Goal: Contribute content: Add original content to the website for others to see

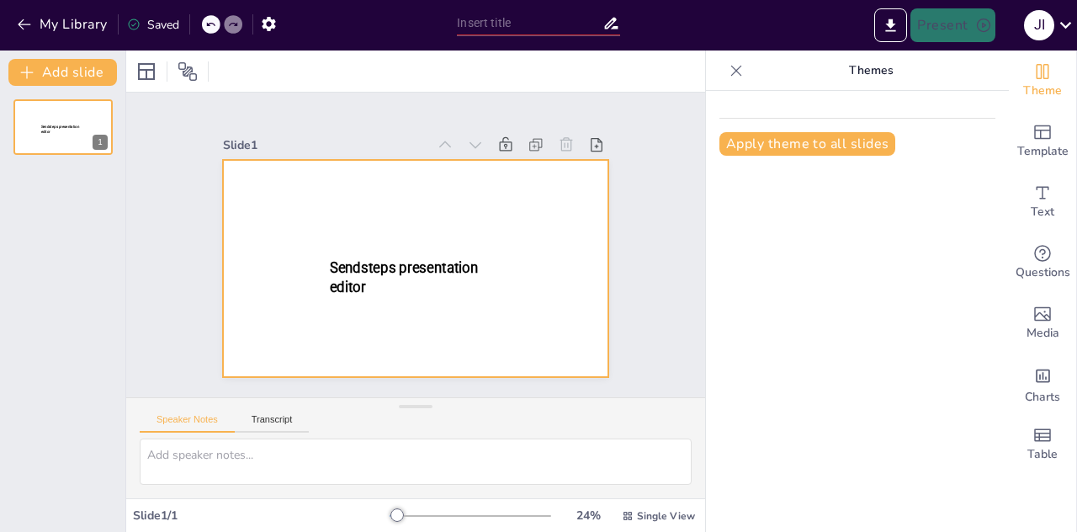
type input "New Sendsteps"
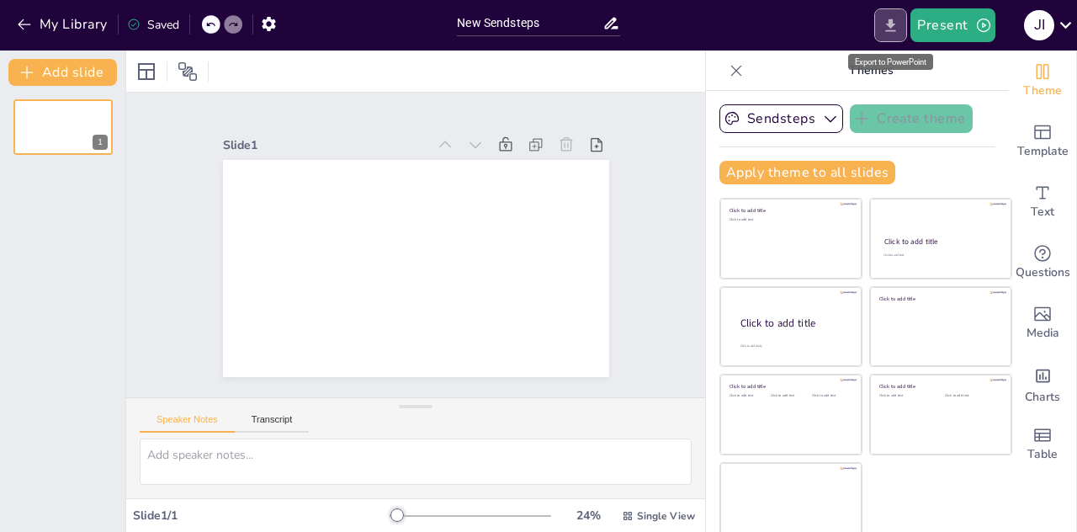
click at [889, 28] on icon "Export to PowerPoint" at bounding box center [890, 26] width 18 height 18
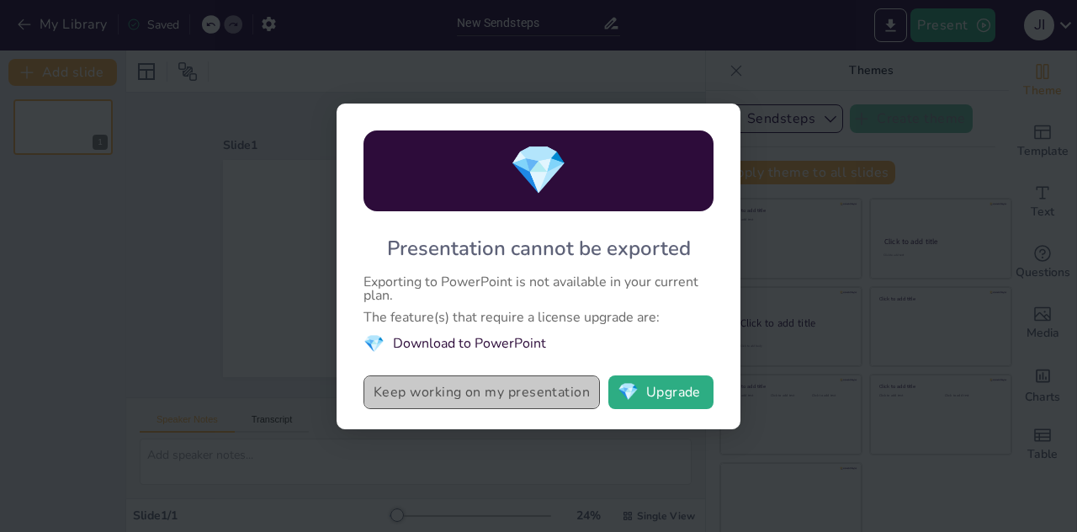
click at [531, 388] on button "Keep working on my presentation" at bounding box center [481, 392] width 236 height 34
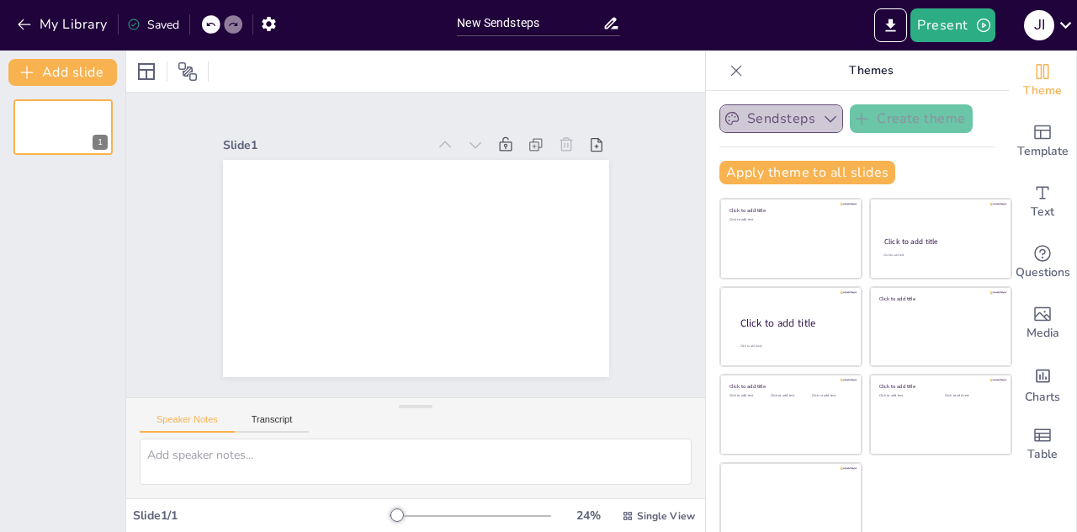
click at [792, 121] on button "Sendsteps" at bounding box center [781, 118] width 124 height 29
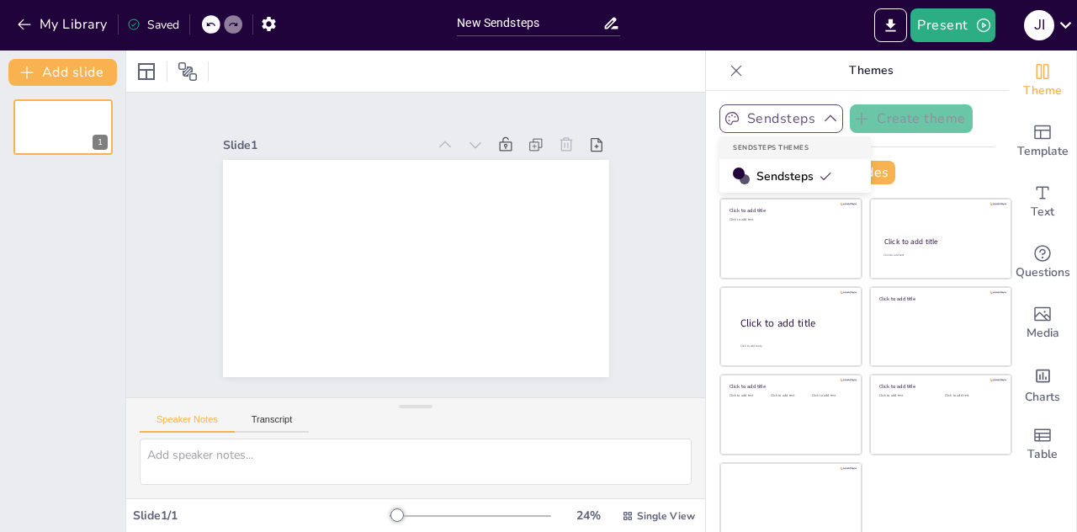
click at [792, 121] on button "Sendsteps" at bounding box center [781, 118] width 124 height 29
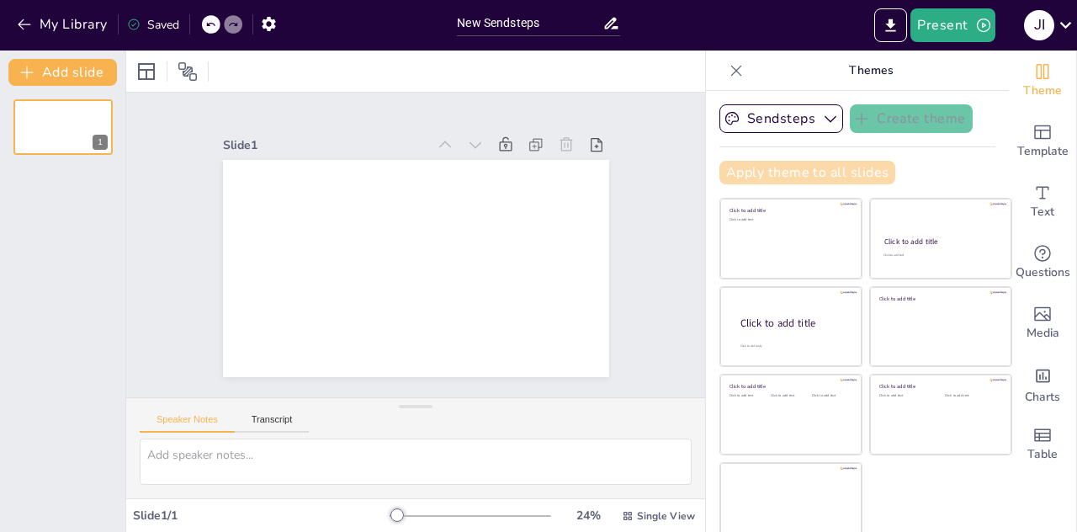
click at [812, 165] on button "Apply theme to all slides" at bounding box center [807, 173] width 176 height 24
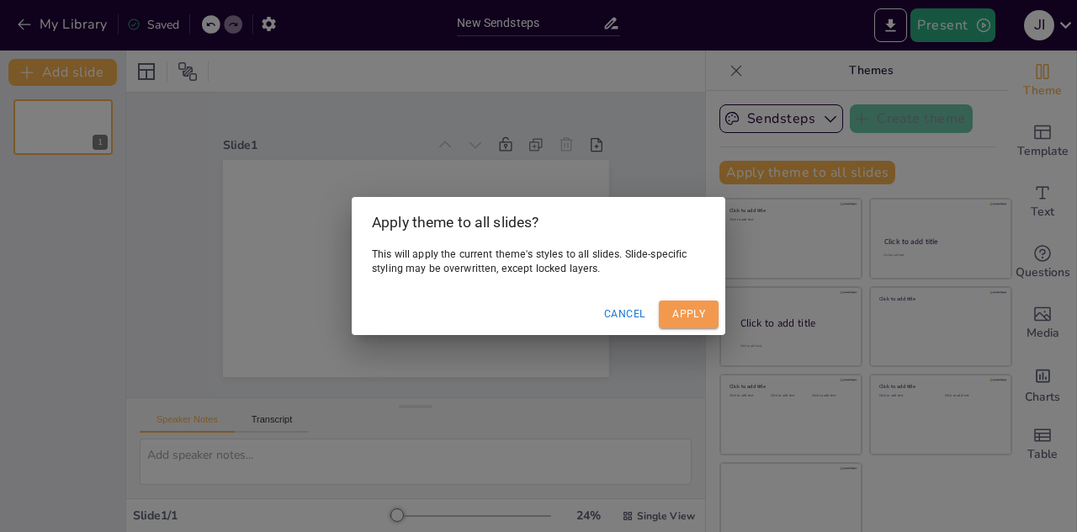
click at [687, 308] on button "Apply" at bounding box center [689, 314] width 60 height 28
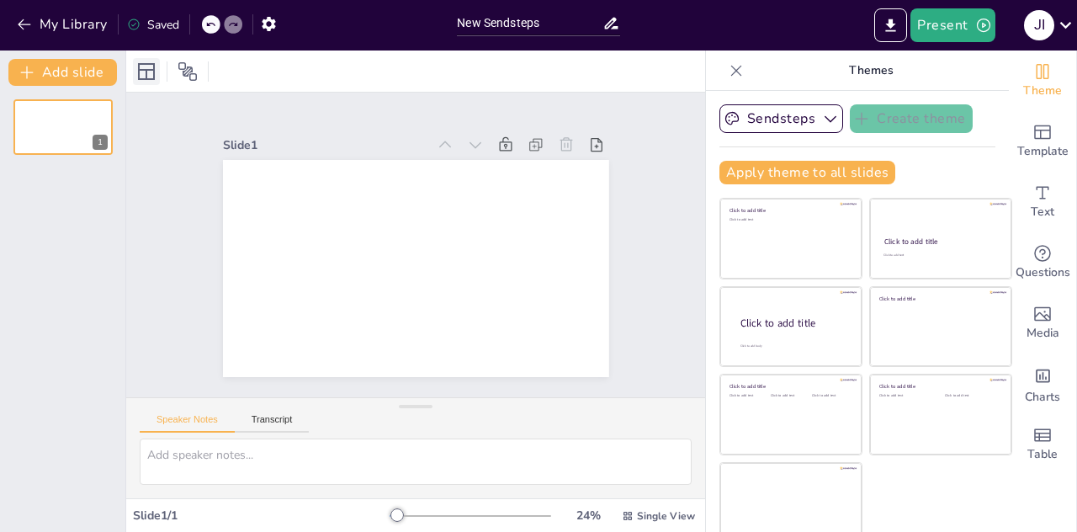
click at [145, 78] on icon at bounding box center [146, 71] width 17 height 17
click at [64, 198] on div "1" at bounding box center [62, 309] width 125 height 446
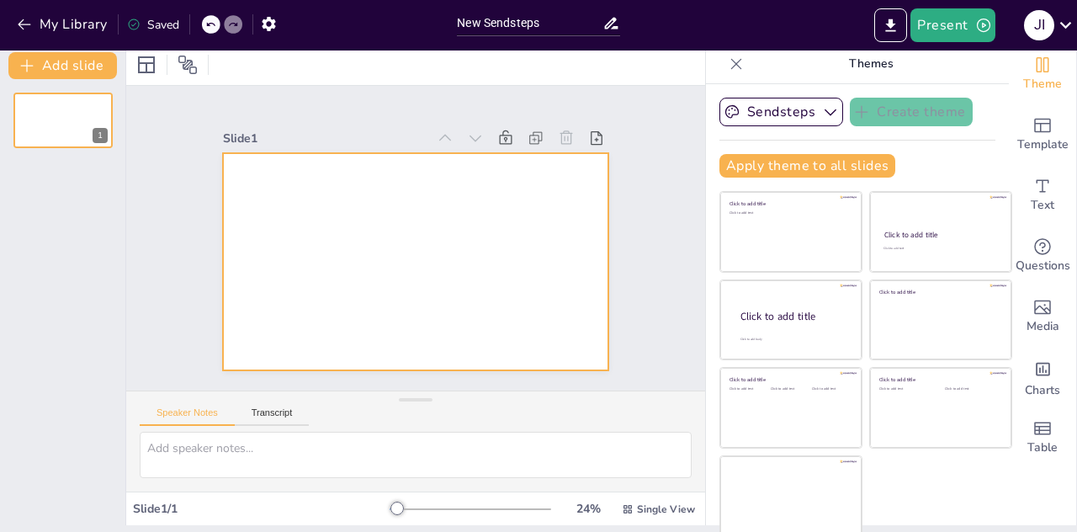
scroll to position [8, 0]
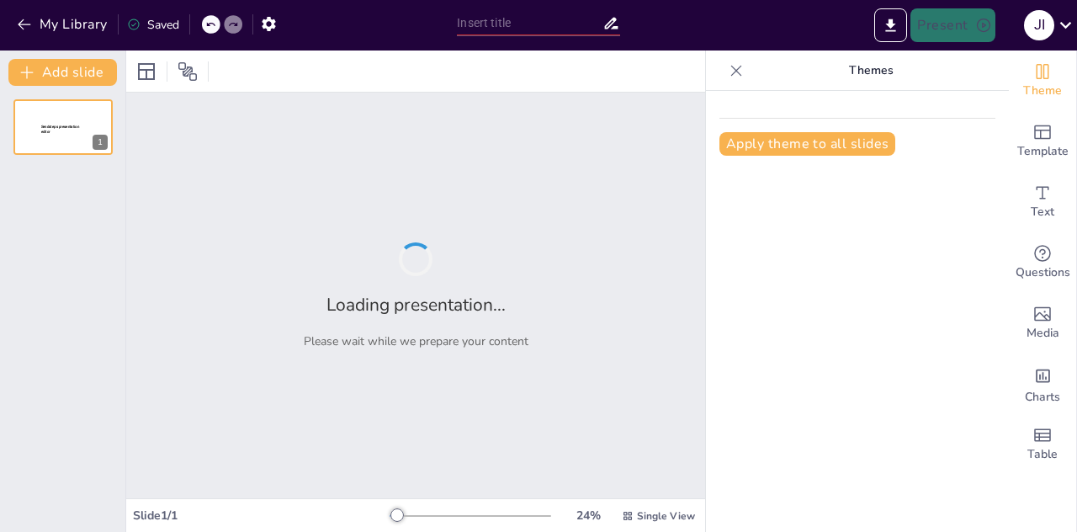
type input "Teknologi dan Standar Keamanan Data di [GEOGRAPHIC_DATA]: Tantangan dan Solusi"
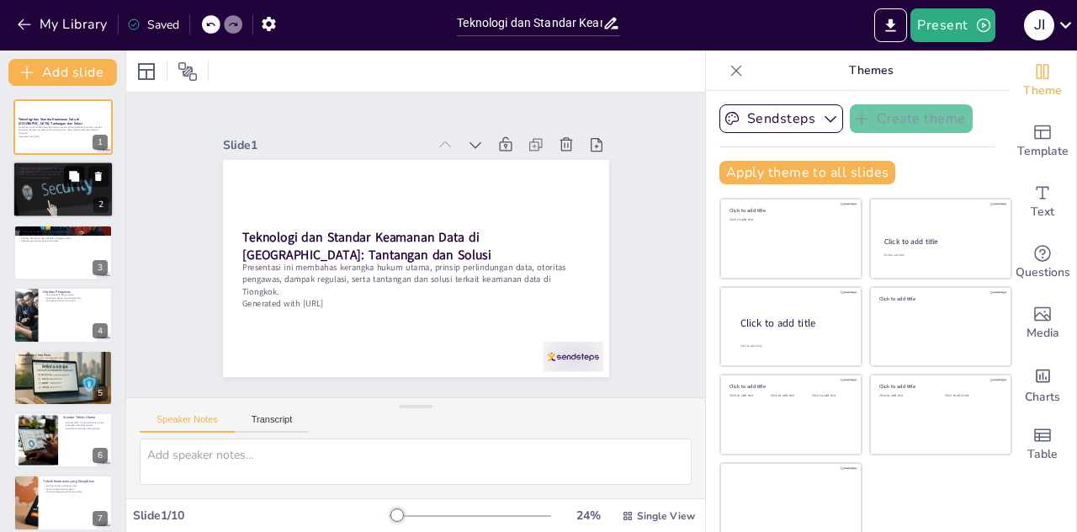
click at [77, 183] on button at bounding box center [74, 177] width 20 height 20
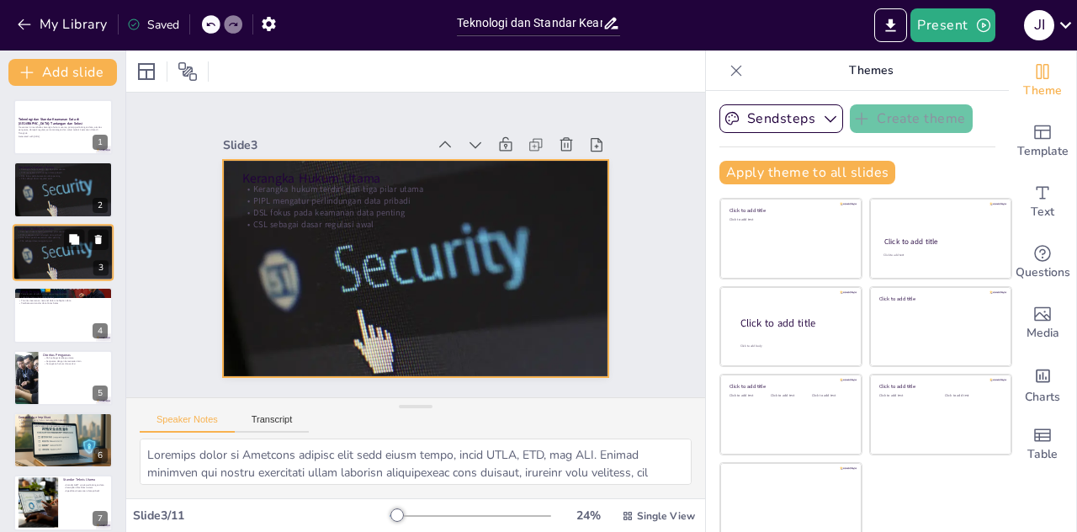
click at [75, 252] on div at bounding box center [63, 252] width 101 height 57
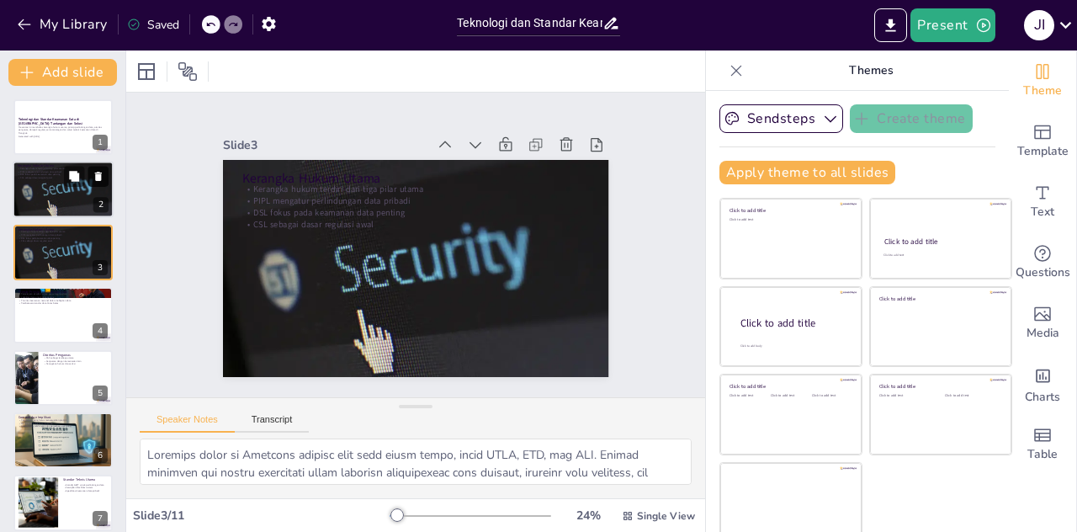
click at [99, 177] on icon at bounding box center [98, 176] width 7 height 9
type textarea "Persetujuan eksplisit adalah prinsip dasar dalam perlindungan data di Tiongkok.…"
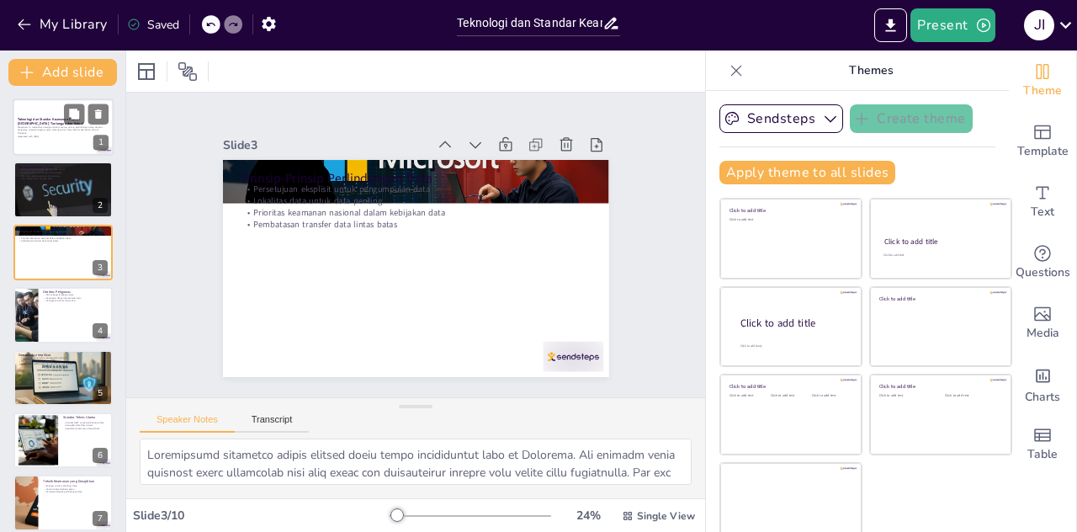
click at [75, 137] on div "Presentasi ini membahas kerangka hukum utama, prinsip perlindungan data, otorit…" at bounding box center [63, 131] width 91 height 12
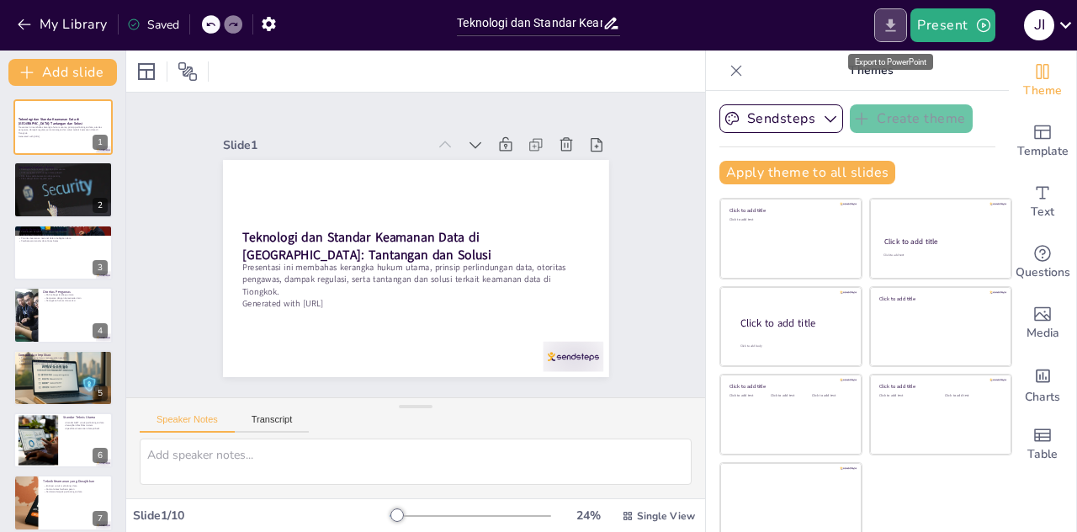
click at [895, 23] on icon "Export to PowerPoint" at bounding box center [891, 25] width 10 height 13
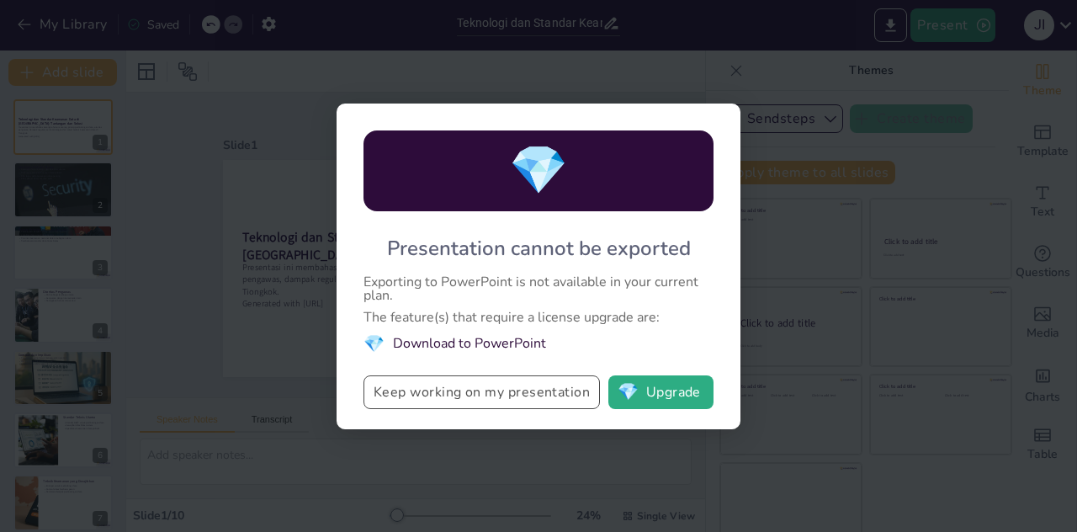
click at [552, 385] on button "Keep working on my presentation" at bounding box center [481, 392] width 236 height 34
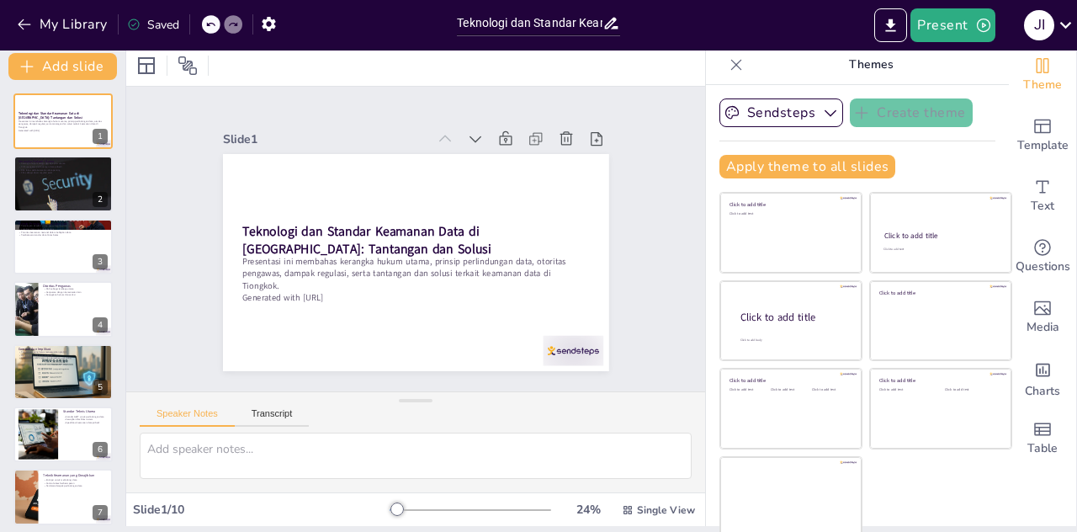
scroll to position [8, 0]
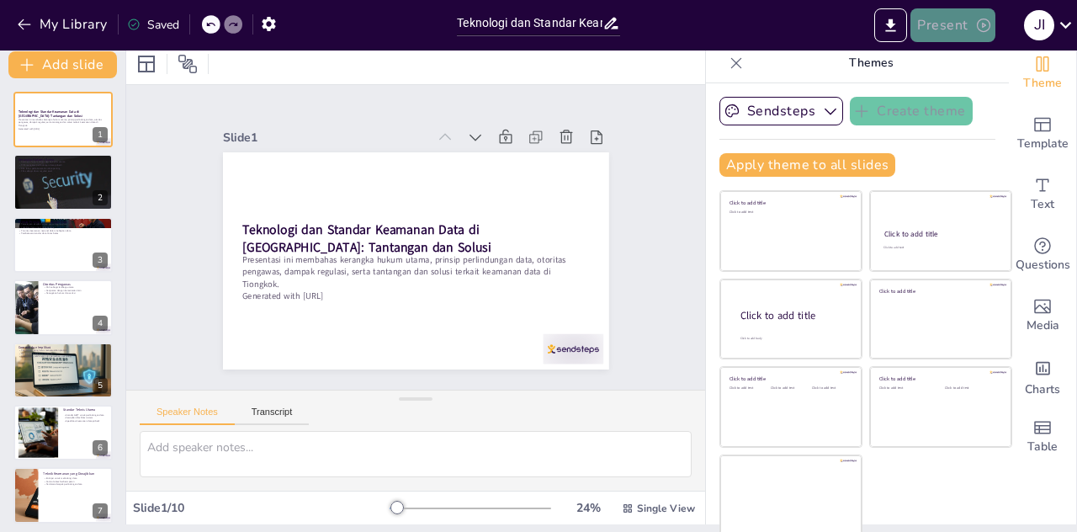
click at [954, 33] on button "Present" at bounding box center [952, 25] width 84 height 34
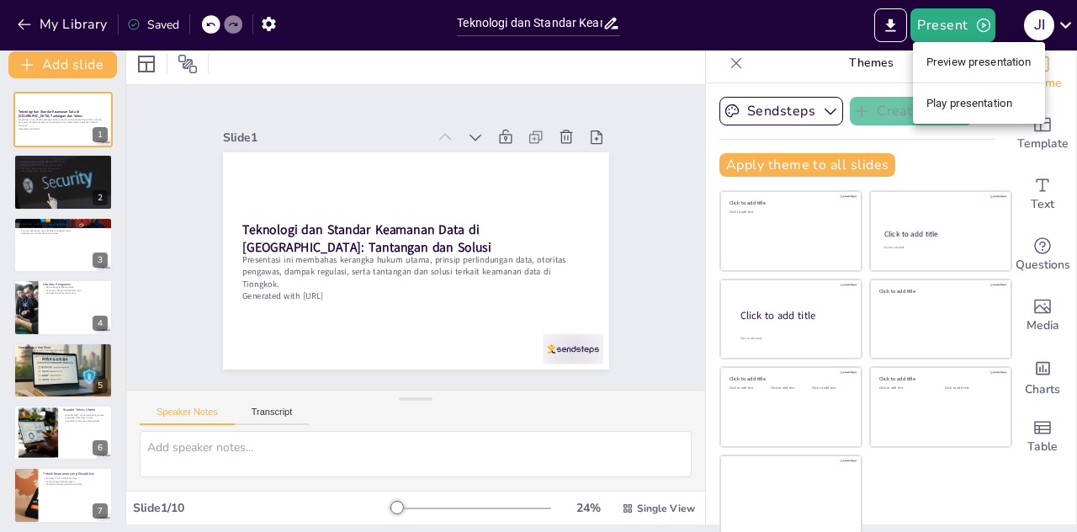
click at [166, 24] on div at bounding box center [538, 266] width 1077 height 532
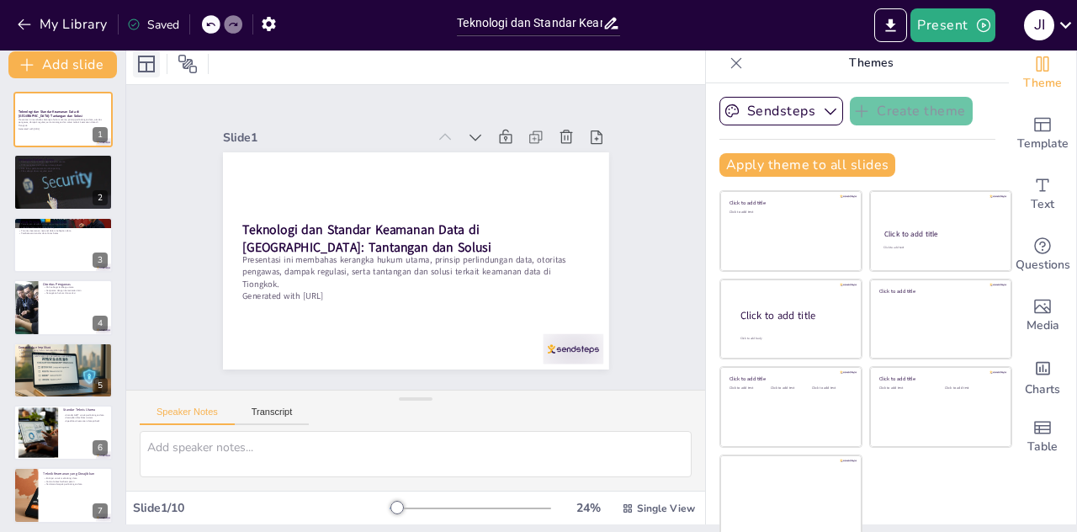
click at [153, 64] on icon at bounding box center [146, 64] width 17 height 17
click at [620, 187] on div "Slide 1 Teknologi dan Standar Keamanan Data di [GEOGRAPHIC_DATA]: Tantangan dan…" at bounding box center [414, 237] width 517 height 533
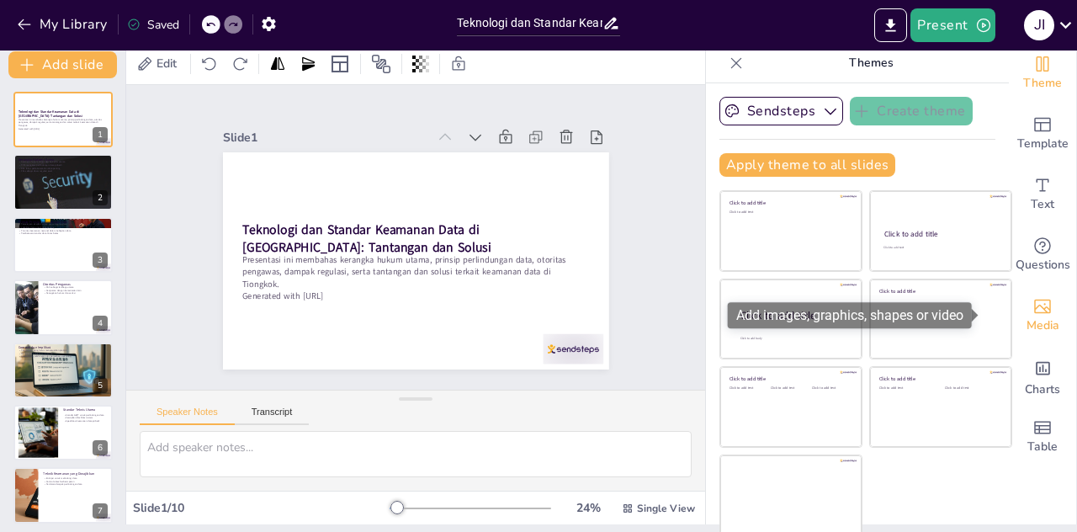
click at [1034, 312] on icon "Add images, graphics, shapes or video" at bounding box center [1042, 306] width 17 height 14
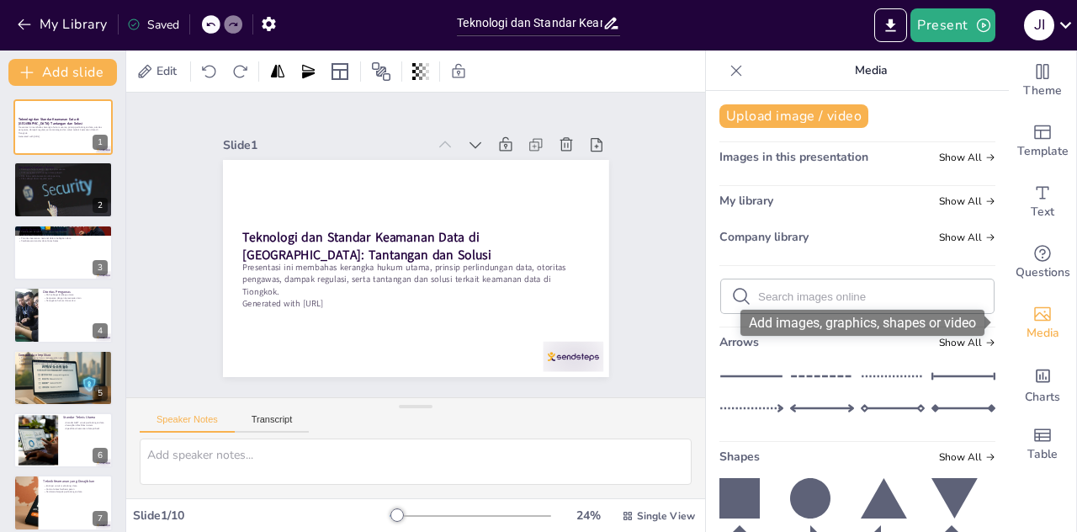
scroll to position [0, 0]
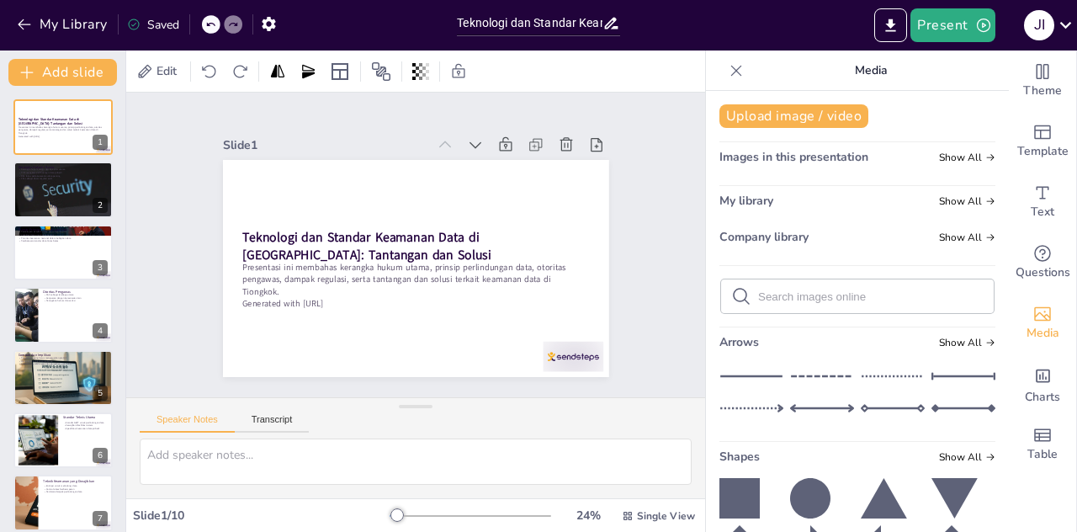
click at [162, 225] on div "Slide 1 Teknologi dan Standar Keamanan Data di [GEOGRAPHIC_DATA]: Tantangan dan…" at bounding box center [415, 245] width 546 height 437
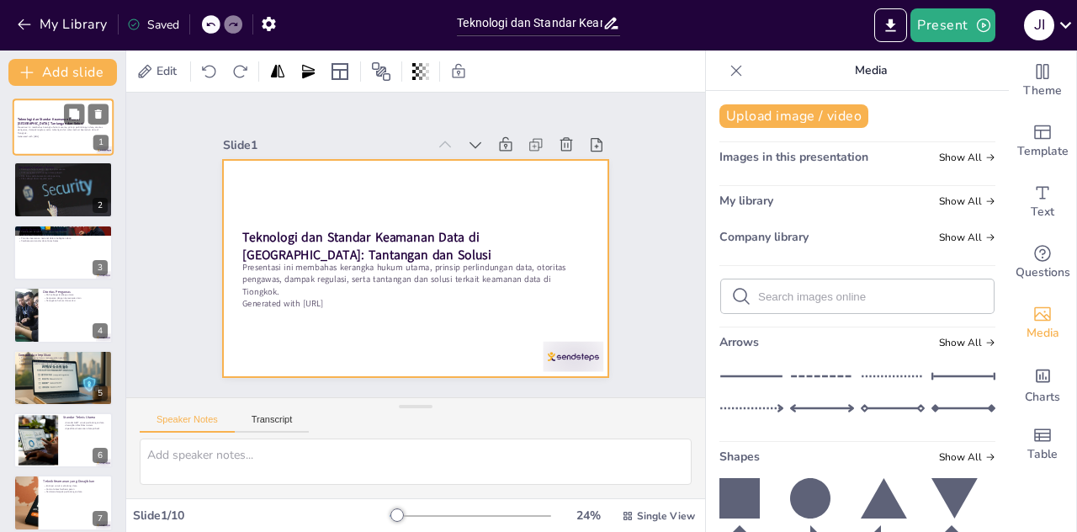
click at [61, 144] on div at bounding box center [63, 126] width 101 height 57
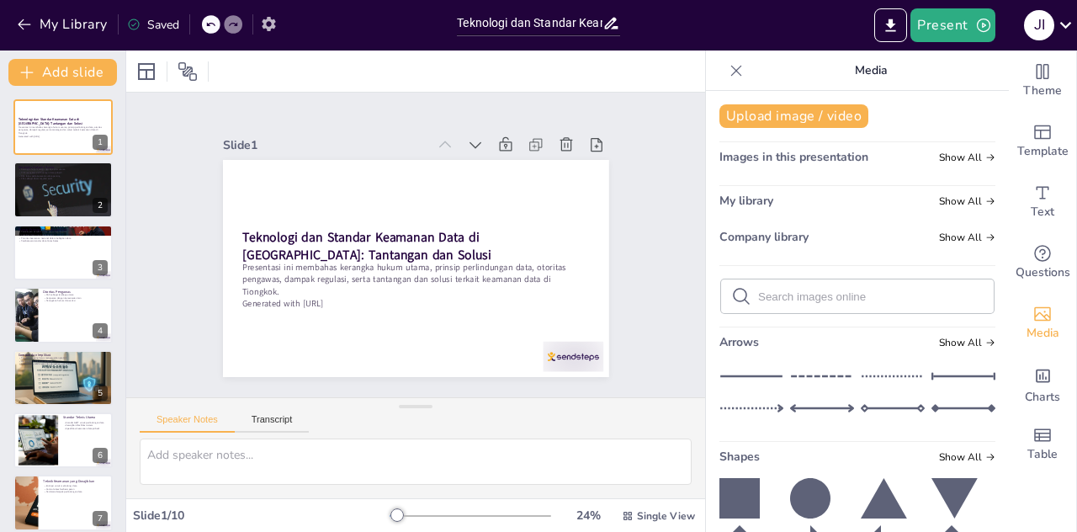
click at [265, 22] on icon "button" at bounding box center [268, 24] width 13 height 14
click at [266, 19] on icon "button" at bounding box center [268, 24] width 13 height 14
